Goal: Information Seeking & Learning: Check status

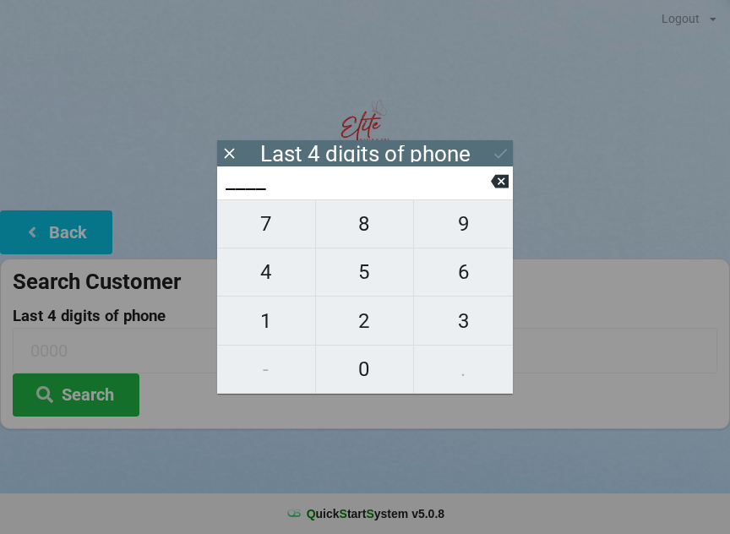
click at [367, 233] on span "8" at bounding box center [365, 223] width 98 height 35
type input "8___"
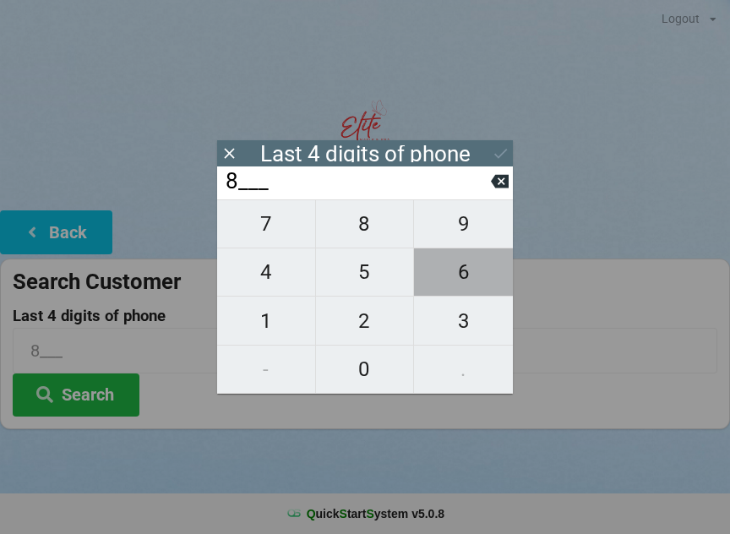
click at [464, 289] on span "6" at bounding box center [463, 271] width 99 height 35
type input "86__"
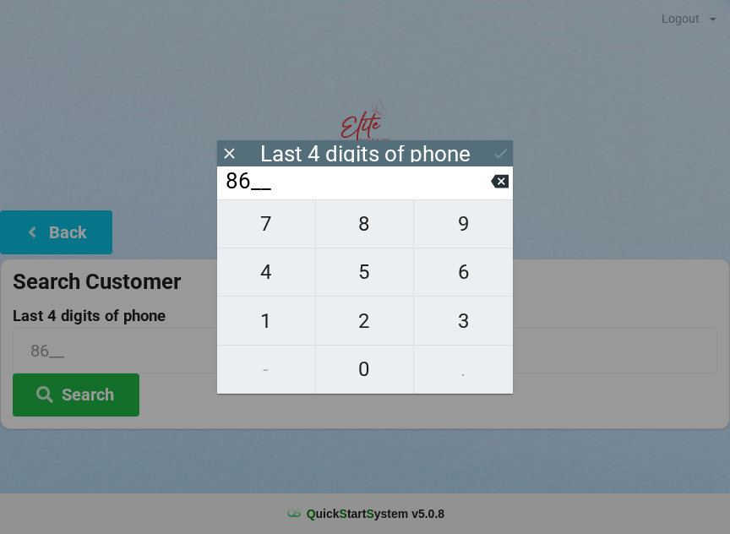
click at [467, 336] on span "3" at bounding box center [463, 320] width 99 height 35
type input "863_"
click at [366, 274] on span "5" at bounding box center [365, 271] width 98 height 35
type input "8635"
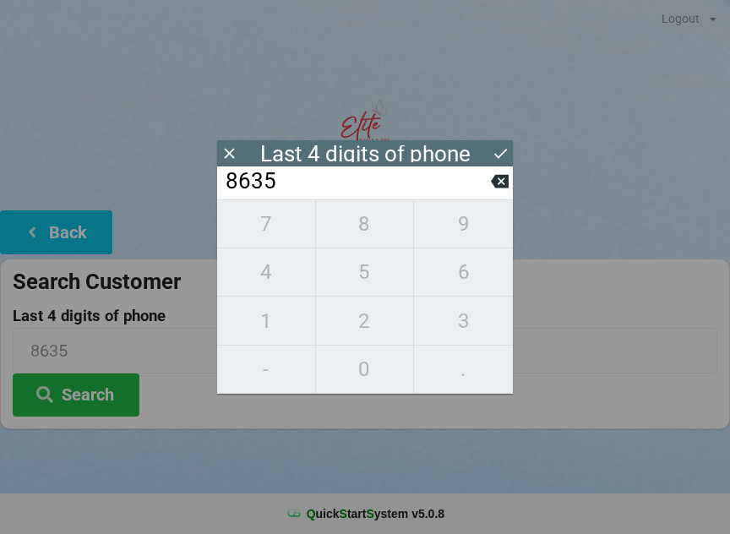
click at [483, 226] on div "7 8 9 4 5 6 1 2 3 - 0 ." at bounding box center [365, 296] width 296 height 194
click at [503, 188] on icon at bounding box center [500, 182] width 18 height 14
click at [508, 187] on icon at bounding box center [500, 182] width 18 height 14
type input "86__"
click at [471, 324] on span "3" at bounding box center [463, 320] width 99 height 35
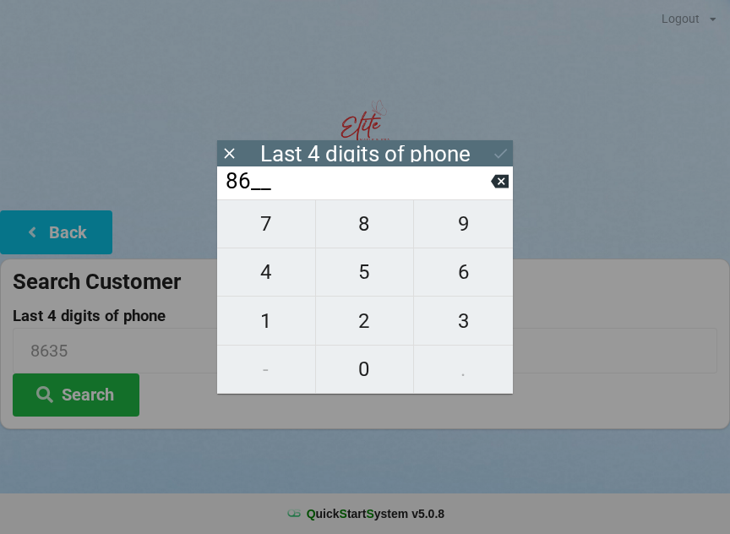
type input "863_"
click at [370, 325] on span "2" at bounding box center [365, 320] width 98 height 35
type input "8632"
click at [362, 283] on div "7 8 9 4 5 6 1 2 3 - 0 ." at bounding box center [365, 296] width 296 height 194
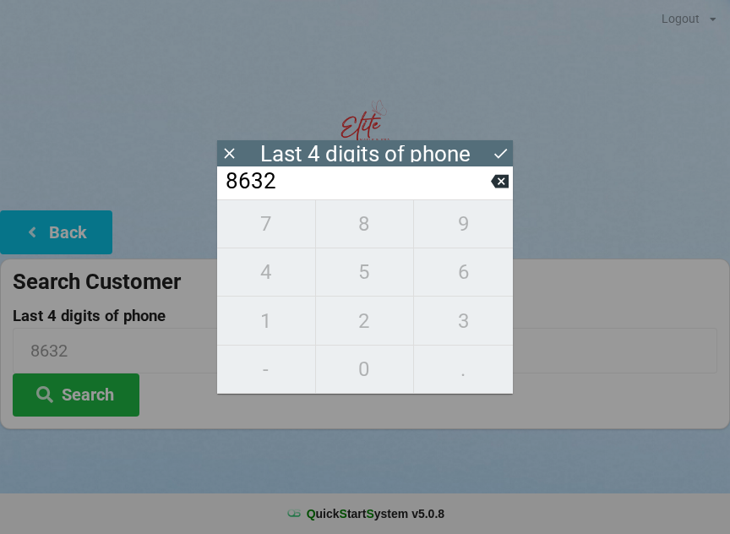
click at [464, 237] on div "7 8 9 4 5 6 1 2 3 - 0 ." at bounding box center [365, 296] width 296 height 194
click at [504, 186] on icon at bounding box center [500, 182] width 18 height 14
click at [502, 185] on icon at bounding box center [500, 182] width 18 height 14
click at [505, 183] on icon at bounding box center [500, 182] width 18 height 14
click at [507, 184] on icon at bounding box center [500, 182] width 18 height 14
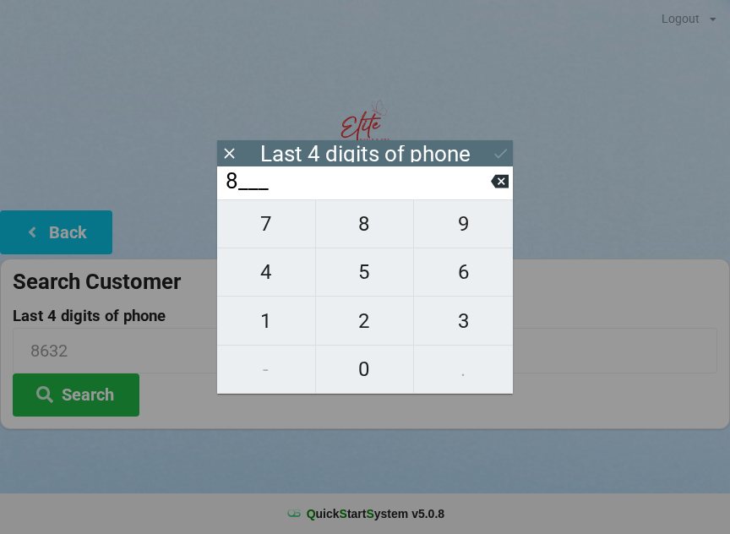
type input "____"
click at [502, 183] on icon at bounding box center [500, 182] width 18 height 14
click at [503, 183] on icon at bounding box center [500, 182] width 18 height 14
click at [367, 377] on span "0" at bounding box center [365, 368] width 98 height 35
type input "0___"
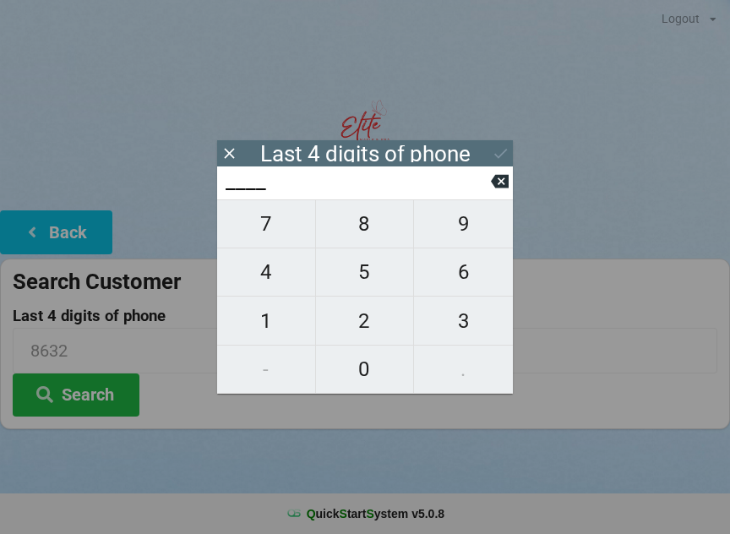
type input "0___"
click at [464, 282] on span "6" at bounding box center [463, 271] width 99 height 35
type input "06__"
click at [272, 231] on span "7" at bounding box center [266, 223] width 98 height 35
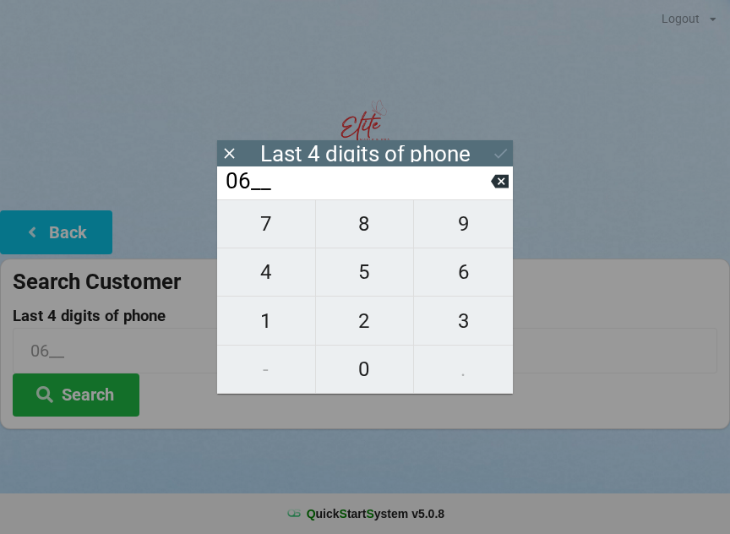
type input "067_"
click at [278, 290] on span "4" at bounding box center [266, 271] width 98 height 35
type input "0674"
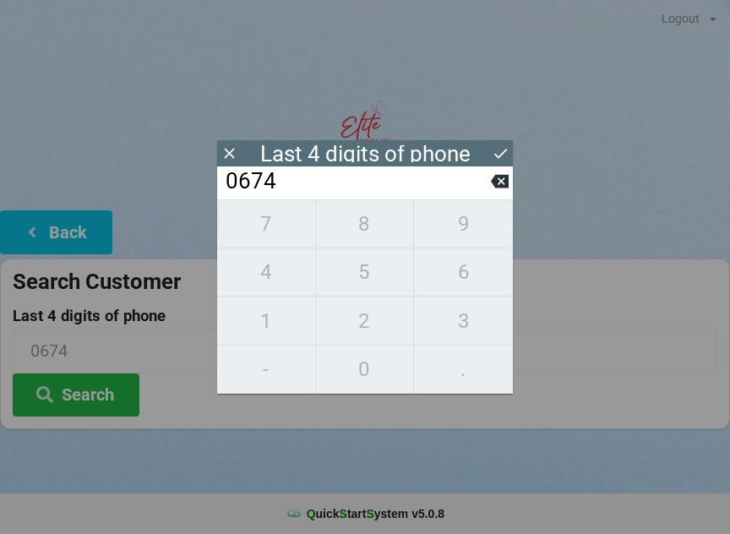
click at [88, 387] on button "Search" at bounding box center [76, 394] width 127 height 43
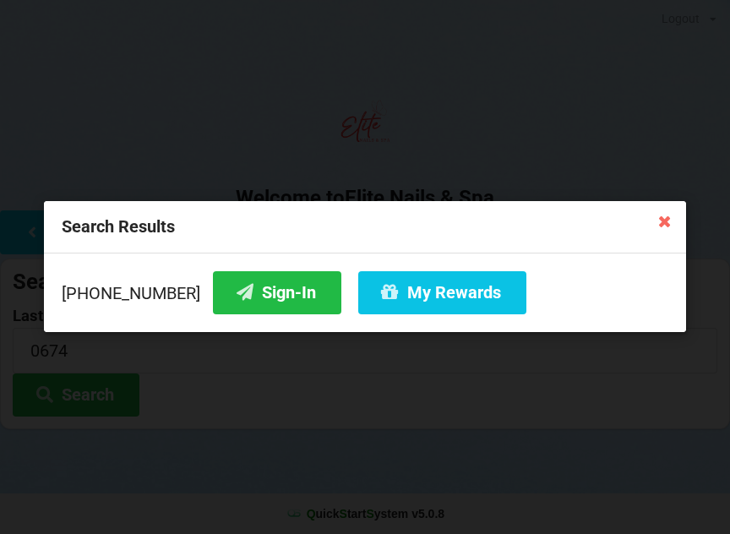
click at [267, 297] on button "Sign-In" at bounding box center [277, 292] width 128 height 43
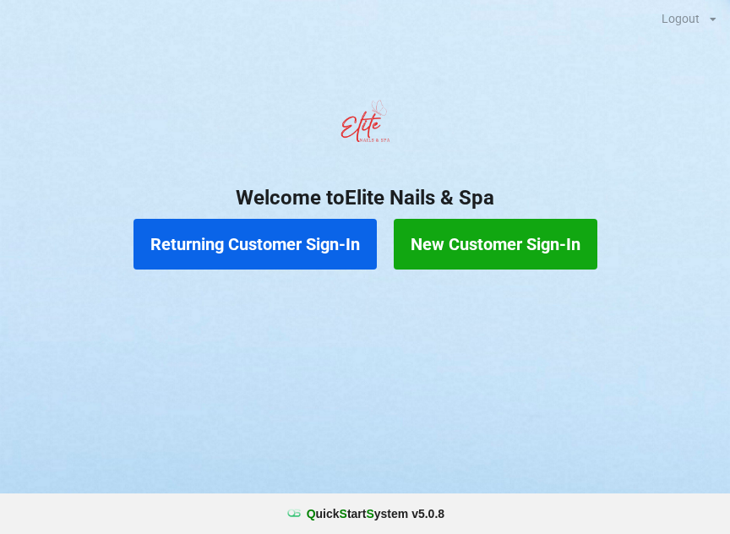
click at [296, 250] on button "Returning Customer Sign-In" at bounding box center [254, 244] width 243 height 51
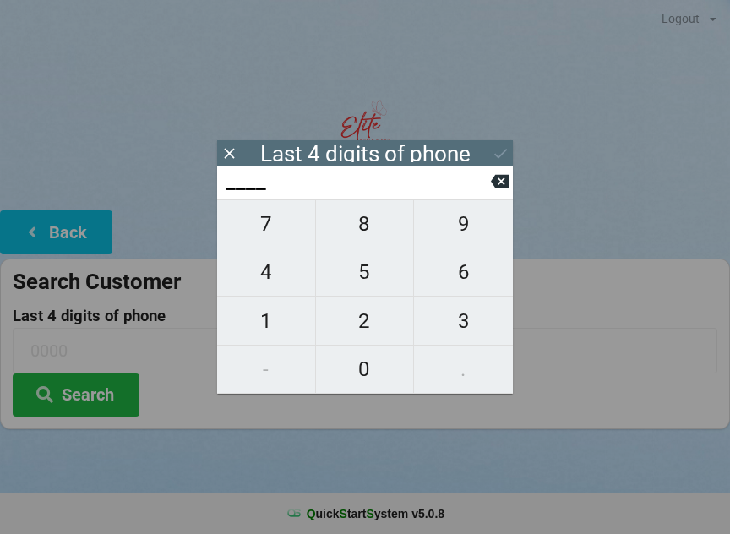
click at [362, 363] on span "0" at bounding box center [365, 368] width 98 height 35
type input "0___"
click at [455, 277] on span "6" at bounding box center [463, 271] width 99 height 35
type input "06__"
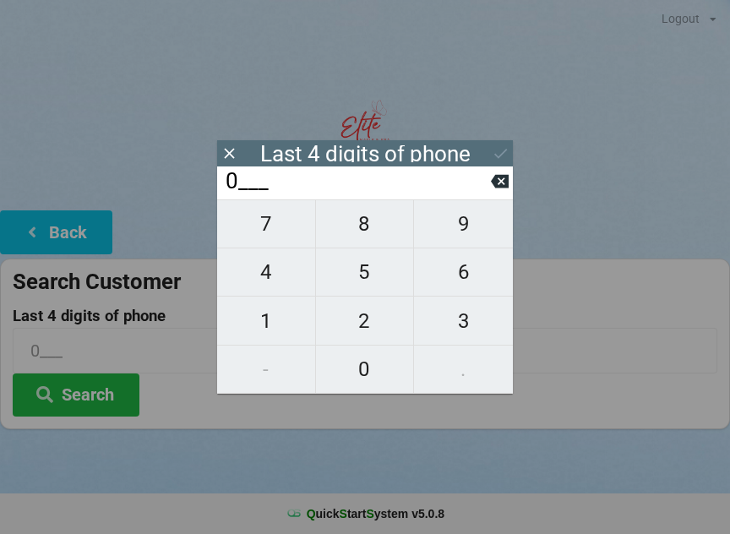
type input "06__"
click at [275, 232] on span "7" at bounding box center [266, 223] width 98 height 35
type input "067_"
click at [269, 277] on span "4" at bounding box center [266, 271] width 98 height 35
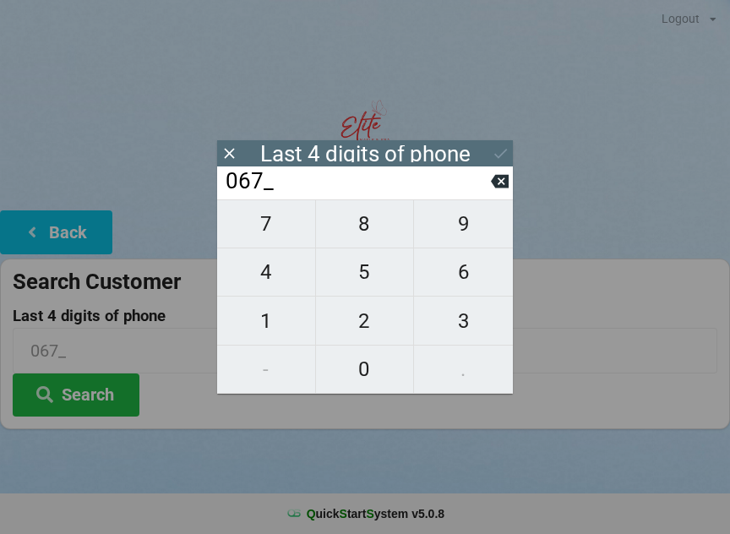
type input "0674"
click at [94, 390] on button "Search" at bounding box center [76, 394] width 127 height 43
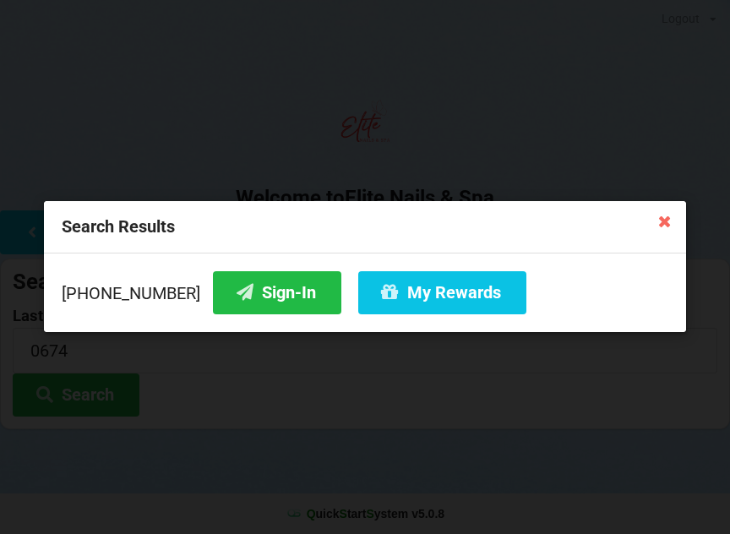
click at [428, 298] on button "My Rewards" at bounding box center [442, 292] width 168 height 43
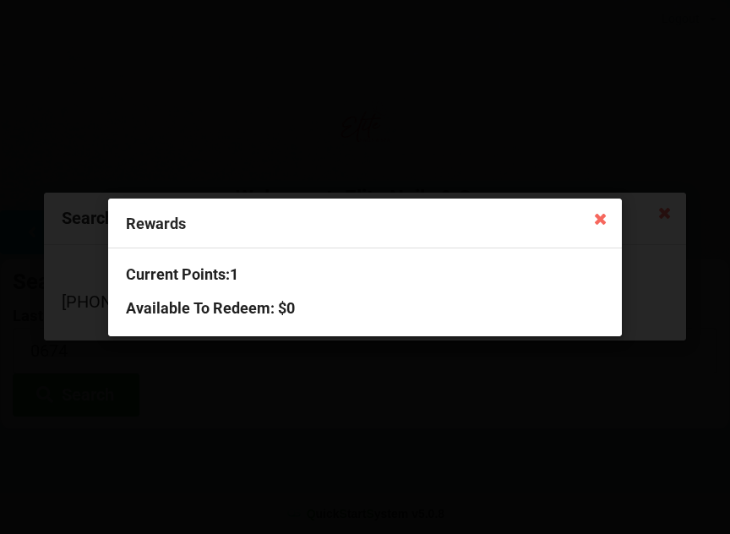
click at [591, 223] on icon at bounding box center [599, 217] width 27 height 27
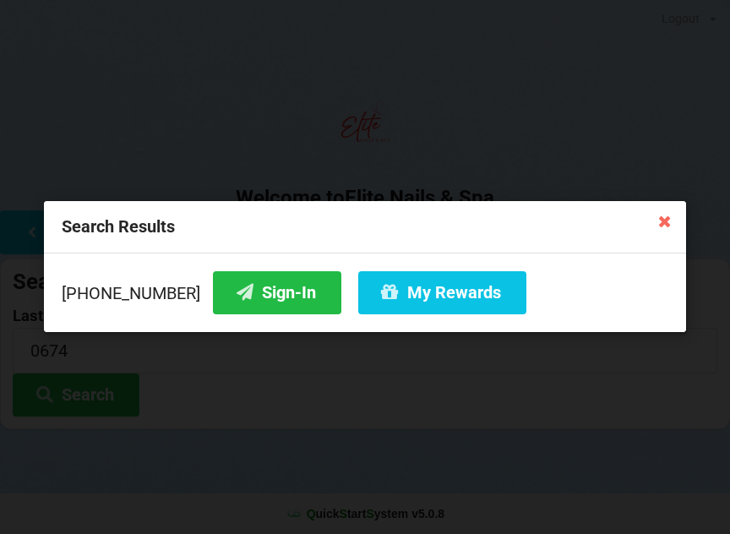
click at [251, 295] on button "Sign-In" at bounding box center [277, 292] width 128 height 43
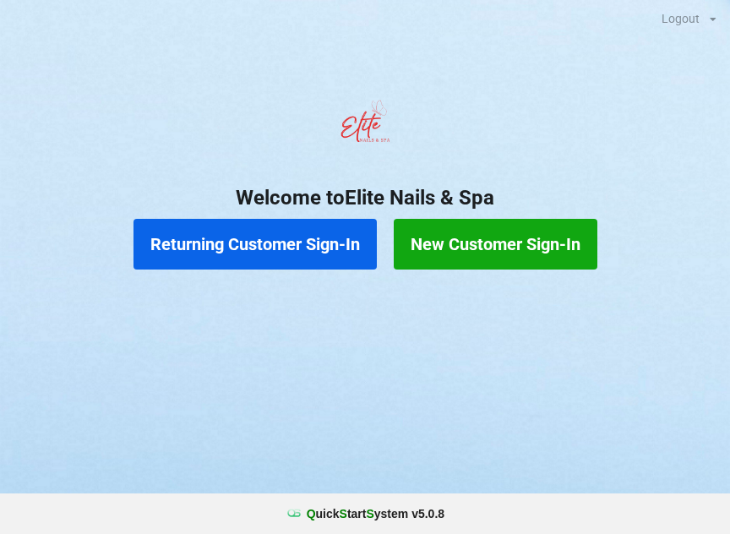
click at [326, 245] on button "Returning Customer Sign-In" at bounding box center [254, 244] width 243 height 51
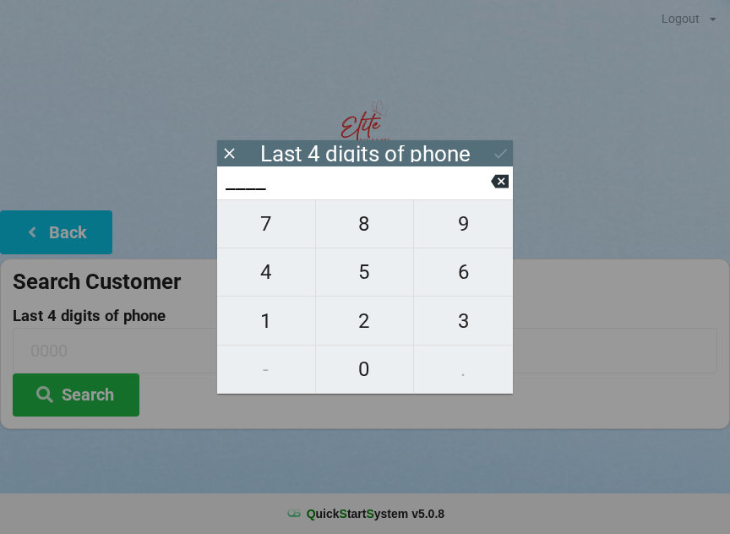
click at [468, 285] on span "6" at bounding box center [463, 271] width 99 height 35
type input "6___"
click at [275, 225] on span "7" at bounding box center [266, 223] width 98 height 35
type input "67__"
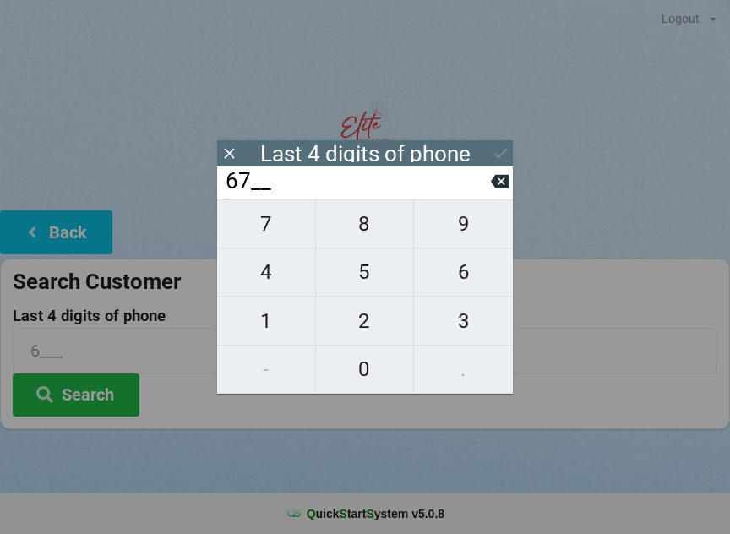
type input "67__"
click at [369, 239] on span "8" at bounding box center [365, 223] width 98 height 35
type input "678_"
click at [475, 326] on span "3" at bounding box center [463, 320] width 99 height 35
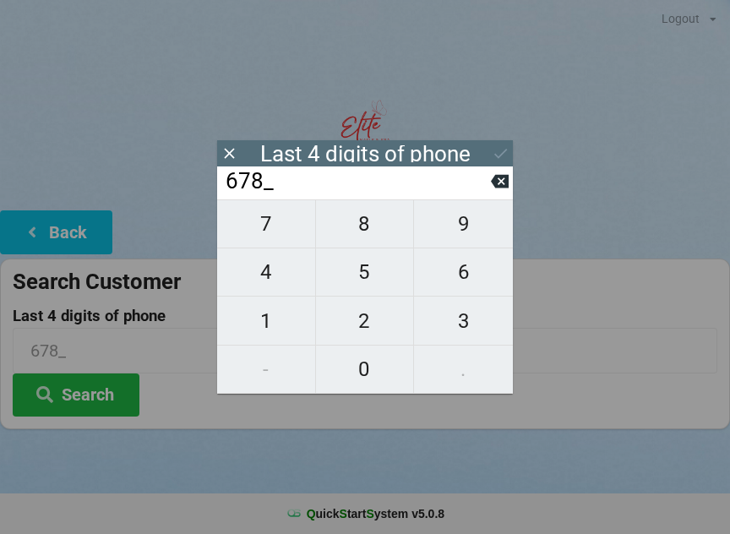
type input "6783"
click at [373, 281] on div "7 8 9 4 5 6 1 2 3 - 0 ." at bounding box center [365, 296] width 296 height 194
click at [502, 193] on button at bounding box center [500, 181] width 18 height 23
click at [498, 193] on button at bounding box center [500, 181] width 18 height 23
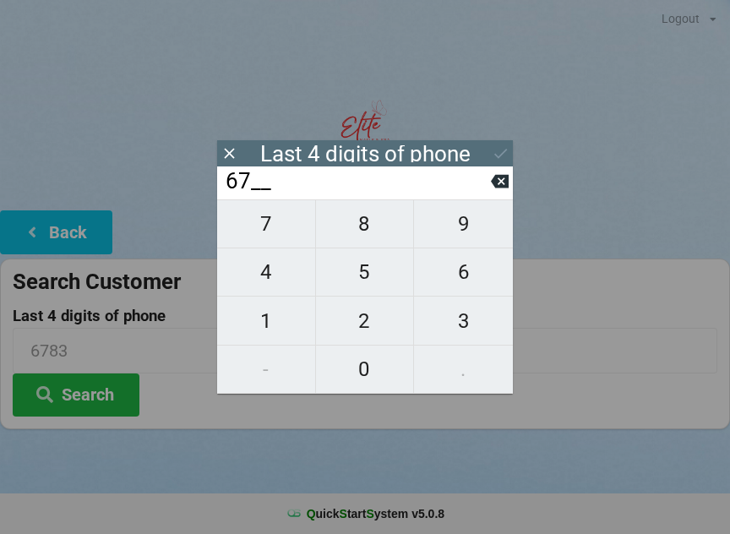
click at [507, 193] on button at bounding box center [500, 181] width 18 height 23
click at [498, 190] on icon at bounding box center [500, 181] width 18 height 18
click at [496, 193] on button at bounding box center [500, 181] width 18 height 23
click at [369, 375] on span "0" at bounding box center [365, 368] width 98 height 35
type input "0___"
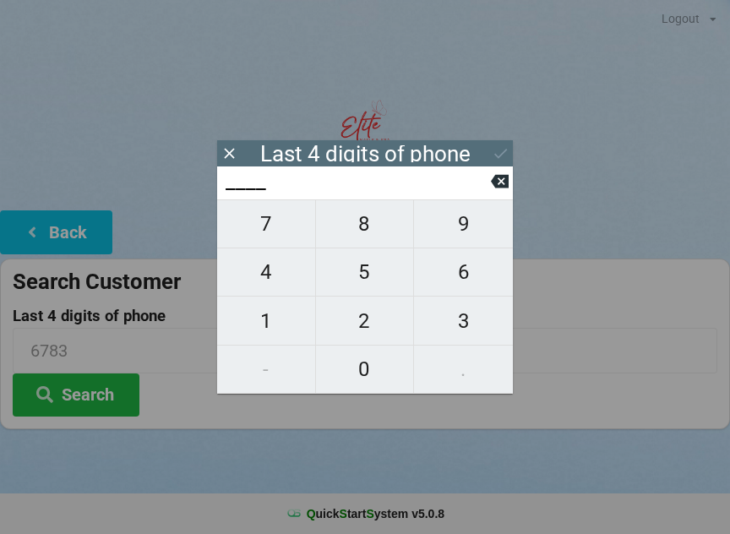
type input "0___"
click at [471, 329] on span "3" at bounding box center [463, 320] width 99 height 35
type input "03__"
click at [470, 324] on span "3" at bounding box center [463, 320] width 99 height 35
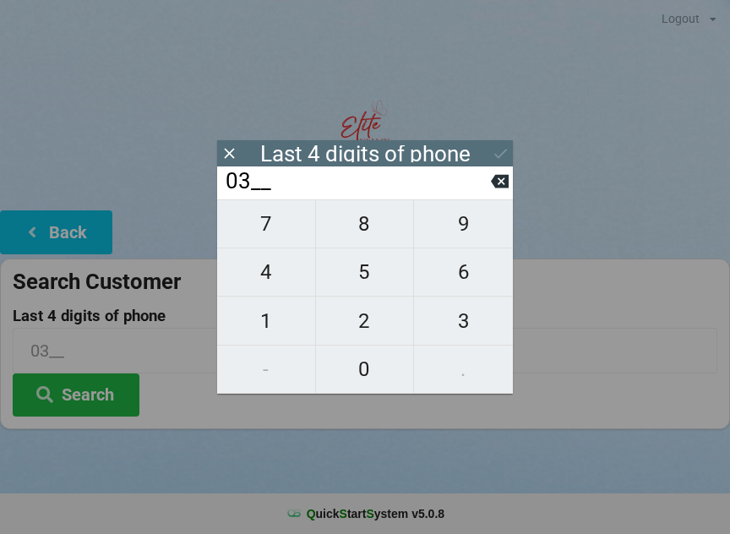
type input "033_"
click at [368, 226] on span "8" at bounding box center [365, 223] width 98 height 35
type input "0338"
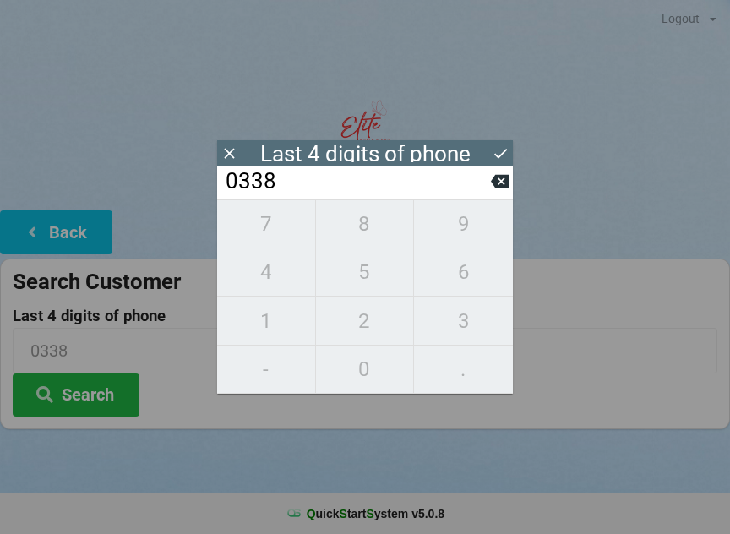
click at [73, 396] on button "Search" at bounding box center [76, 394] width 127 height 43
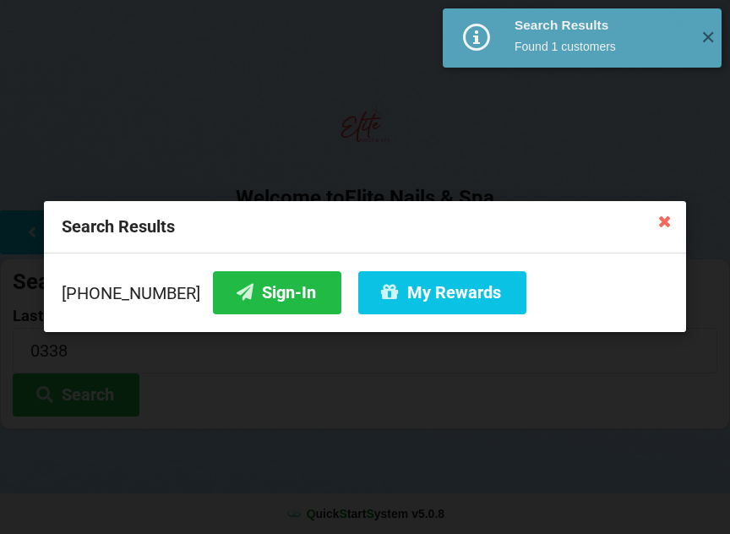
click at [234, 290] on button "Sign-In" at bounding box center [277, 292] width 128 height 43
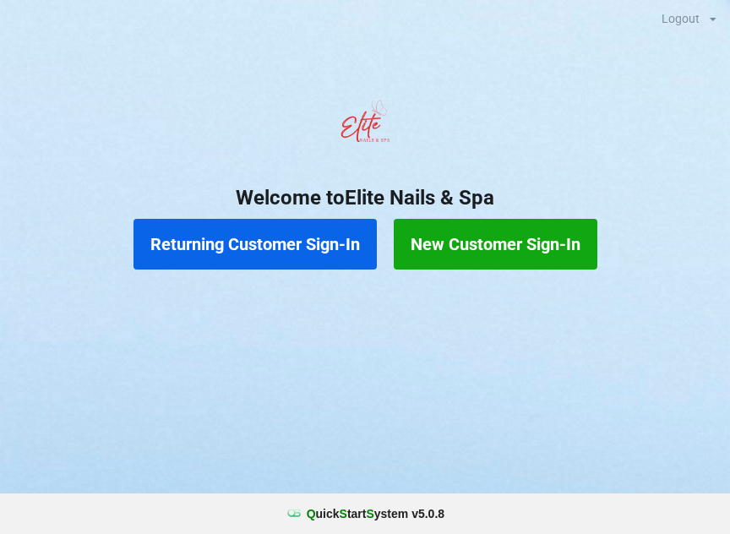
click at [271, 245] on button "Returning Customer Sign-In" at bounding box center [254, 244] width 243 height 51
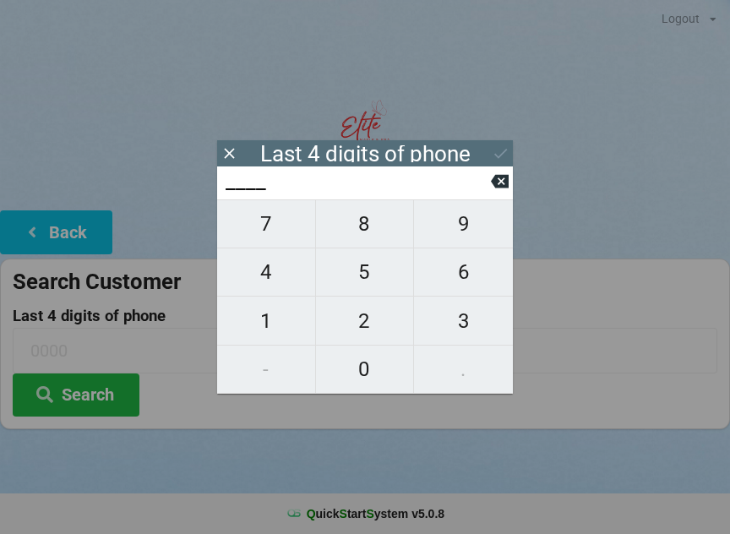
click at [358, 237] on span "8" at bounding box center [365, 223] width 98 height 35
type input "8___"
click at [259, 240] on span "7" at bounding box center [266, 223] width 98 height 35
type input "87__"
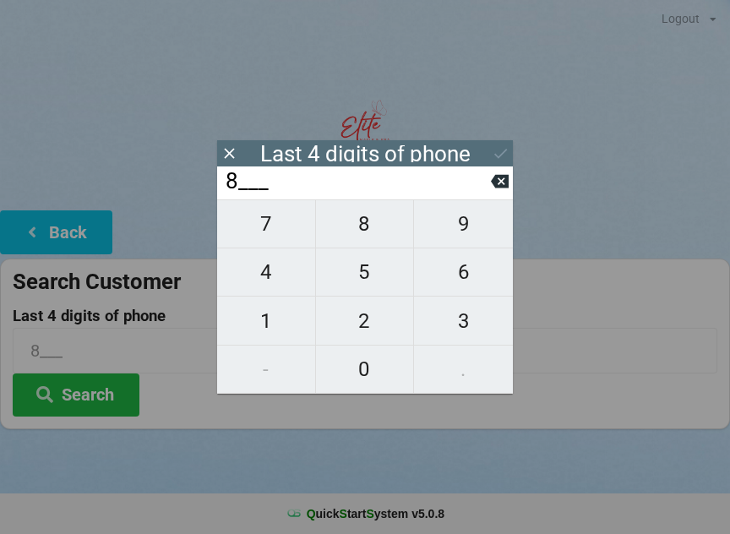
type input "87__"
click at [502, 183] on icon at bounding box center [500, 182] width 18 height 14
click at [275, 326] on span "1" at bounding box center [266, 320] width 98 height 35
type input "81__"
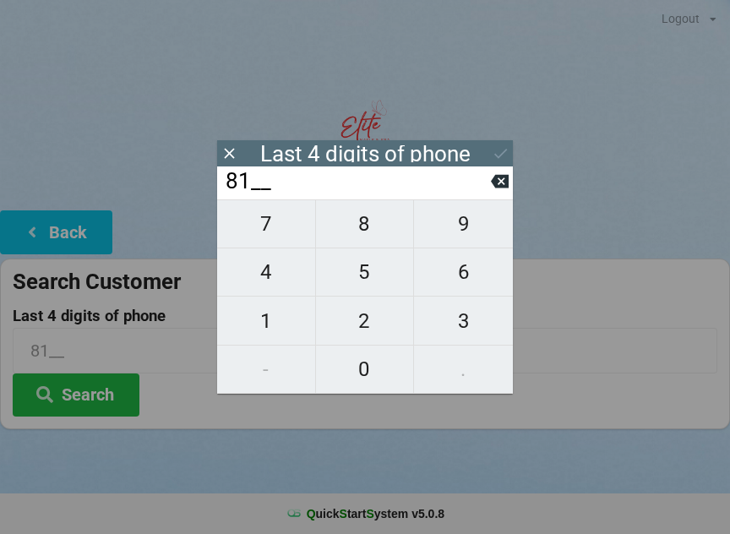
click at [356, 275] on span "5" at bounding box center [365, 271] width 98 height 35
type input "815_"
click at [476, 322] on span "3" at bounding box center [463, 320] width 99 height 35
type input "8153"
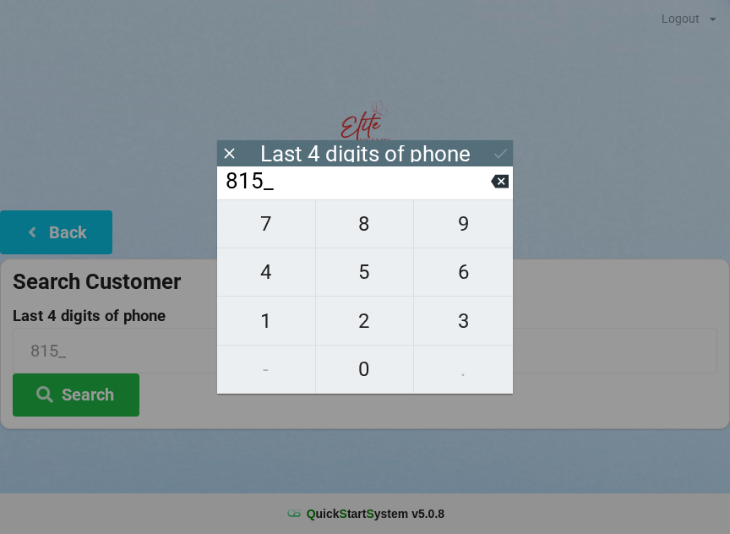
type input "8153"
click at [260, 223] on div "7 8 9 4 5 6 1 2 3 - 0 ." at bounding box center [365, 296] width 296 height 194
click at [487, 177] on input "8153" at bounding box center [357, 181] width 267 height 27
click at [506, 176] on button at bounding box center [500, 181] width 18 height 23
click at [496, 177] on icon at bounding box center [500, 181] width 18 height 18
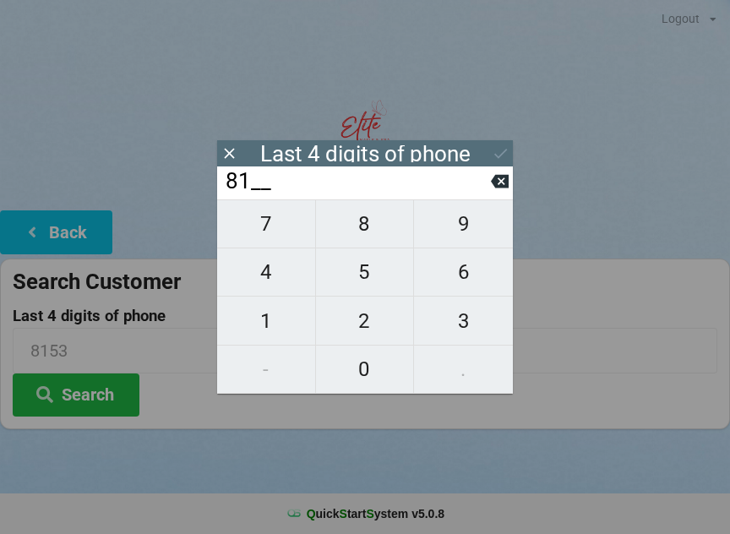
click at [492, 183] on icon at bounding box center [500, 181] width 18 height 18
click at [482, 178] on input "8___" at bounding box center [357, 181] width 267 height 27
click at [484, 173] on input "8___" at bounding box center [357, 181] width 267 height 27
click at [493, 188] on icon at bounding box center [500, 182] width 18 height 14
click at [271, 284] on span "4" at bounding box center [266, 271] width 98 height 35
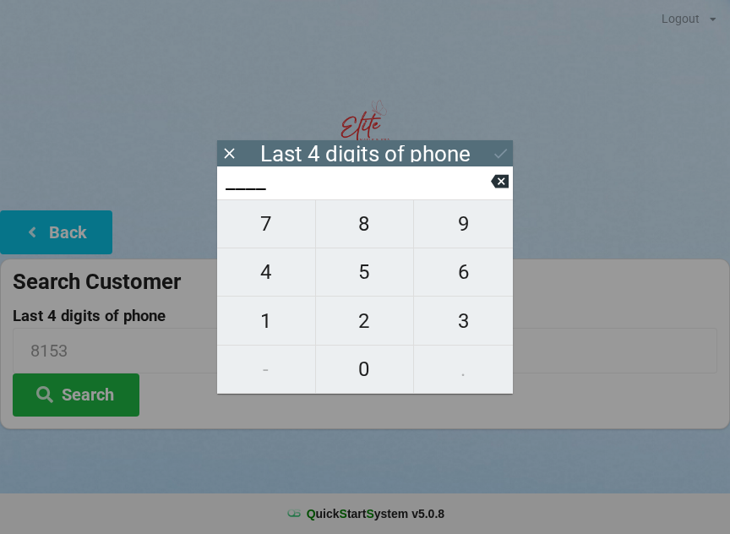
type input "4___"
click at [474, 276] on span "6" at bounding box center [463, 271] width 99 height 35
type input "46__"
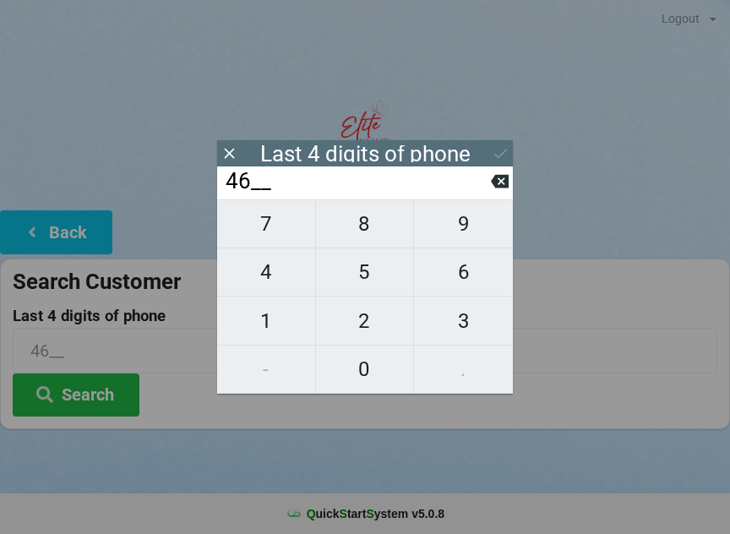
click at [377, 357] on span "0" at bounding box center [365, 368] width 98 height 35
type input "460_"
click at [269, 273] on span "4" at bounding box center [266, 271] width 98 height 35
type input "4604"
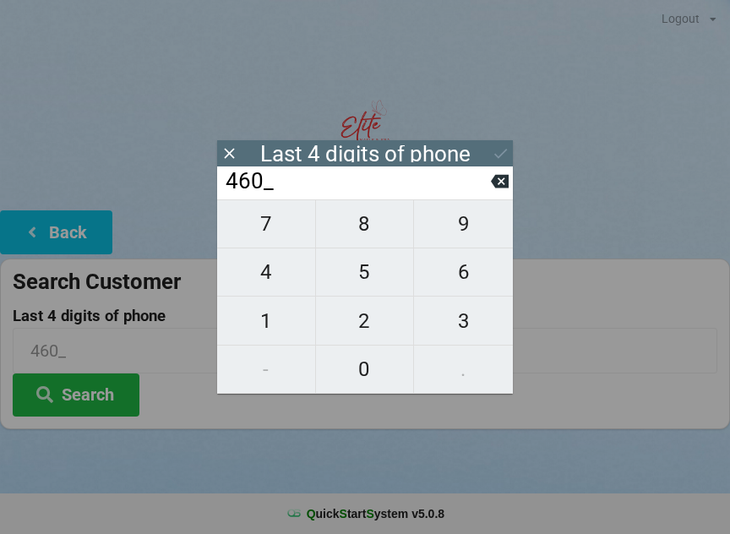
type input "4604"
click at [502, 144] on icon at bounding box center [501, 153] width 18 height 18
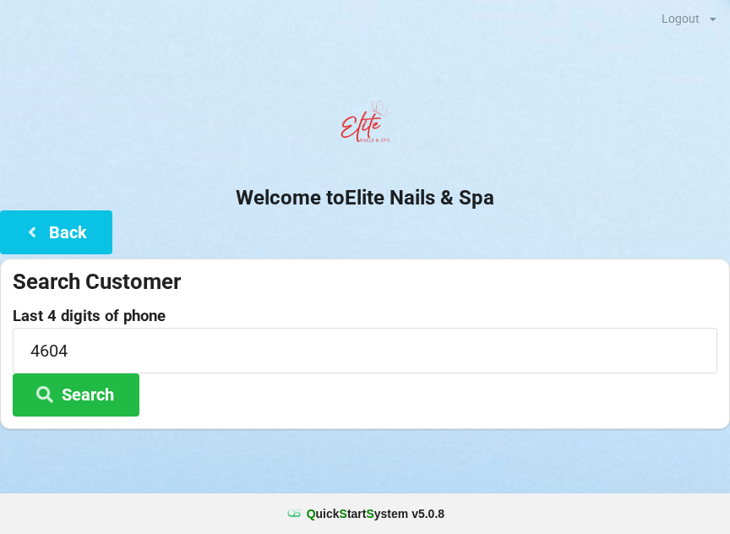
click at [51, 386] on icon at bounding box center [45, 393] width 20 height 14
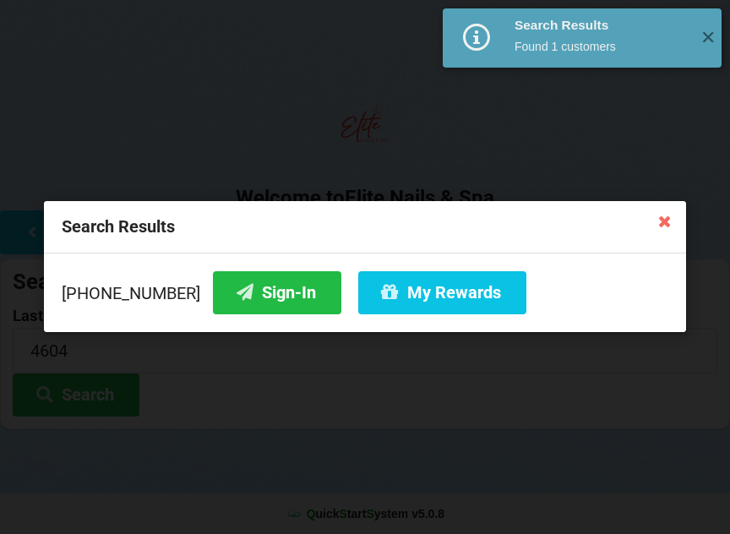
click at [249, 296] on button "Sign-In" at bounding box center [277, 292] width 128 height 43
